Goal: Information Seeking & Learning: Learn about a topic

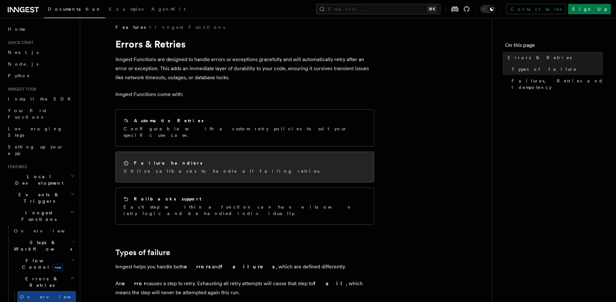
scroll to position [22, 0]
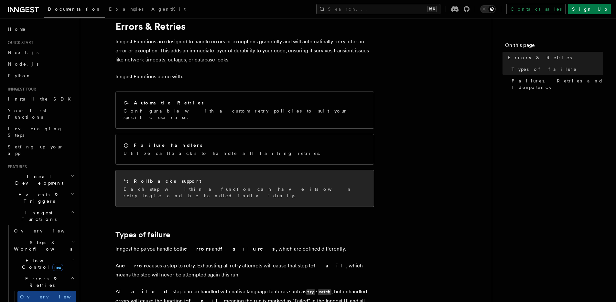
click at [170, 178] on h2 "Rollbacks support" at bounding box center [167, 181] width 67 height 6
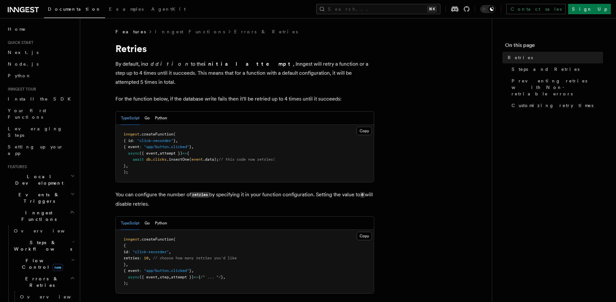
scroll to position [50, 0]
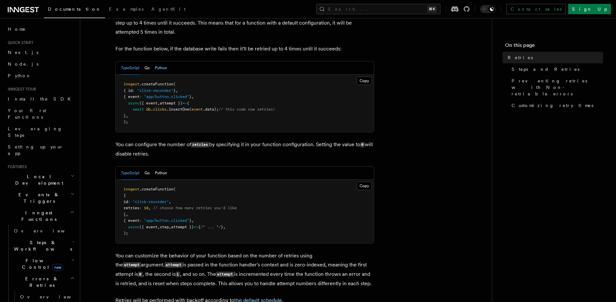
click at [160, 61] on button "Python" at bounding box center [161, 67] width 12 height 13
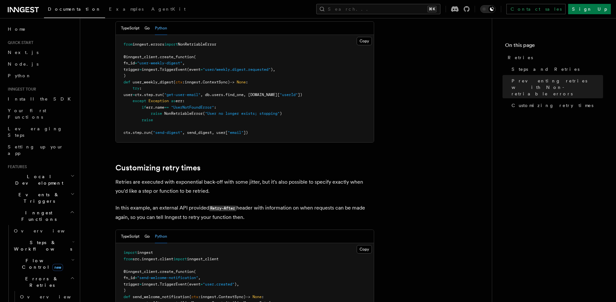
scroll to position [681, 0]
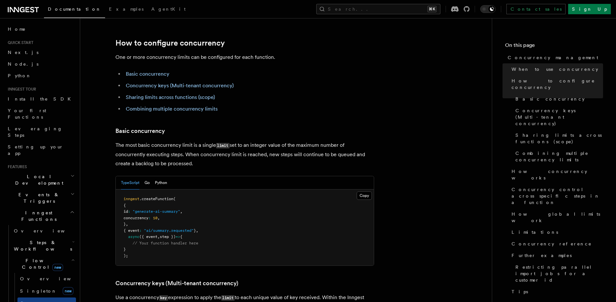
scroll to position [374, 0]
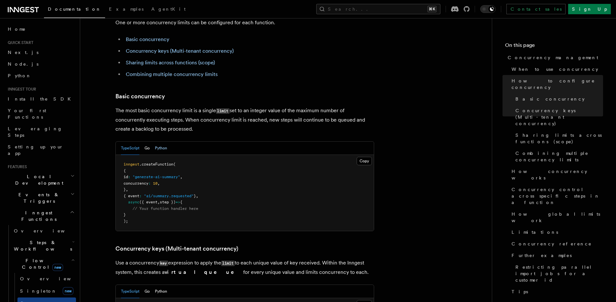
click at [162, 142] on button "Python" at bounding box center [161, 148] width 12 height 13
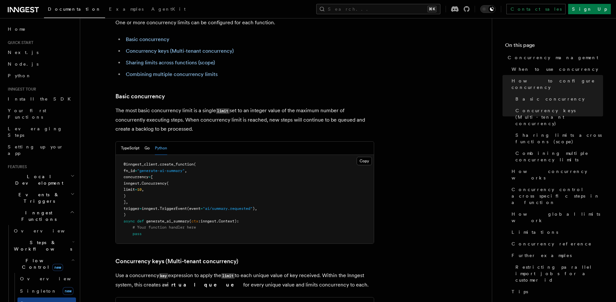
drag, startPoint x: 133, startPoint y: 150, endPoint x: 153, endPoint y: 175, distance: 31.5
click at [153, 175] on pre "@inngest_client . create_function ( fn_id = "generate-ai-summary" , concurrency…" at bounding box center [245, 199] width 258 height 89
copy code "concurrency = [ inngest. Concurrency ( limit = 10 , ) ],"
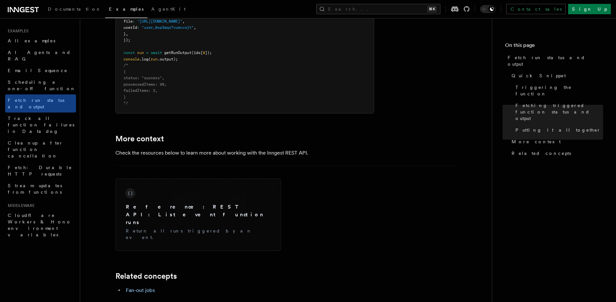
scroll to position [990, 0]
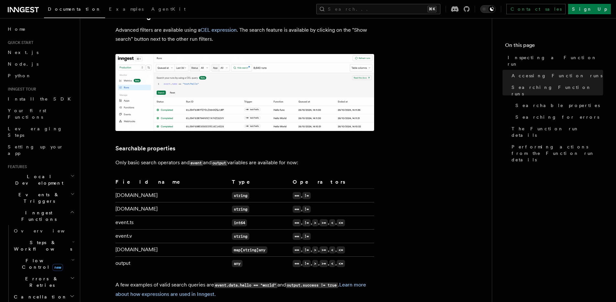
scroll to position [363, 0]
